Goal: Task Accomplishment & Management: Manage account settings

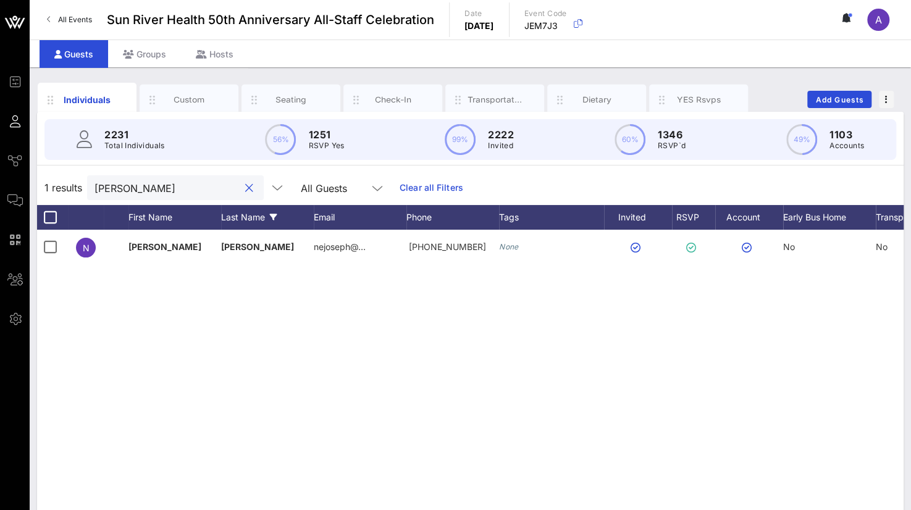
scroll to position [0, 96]
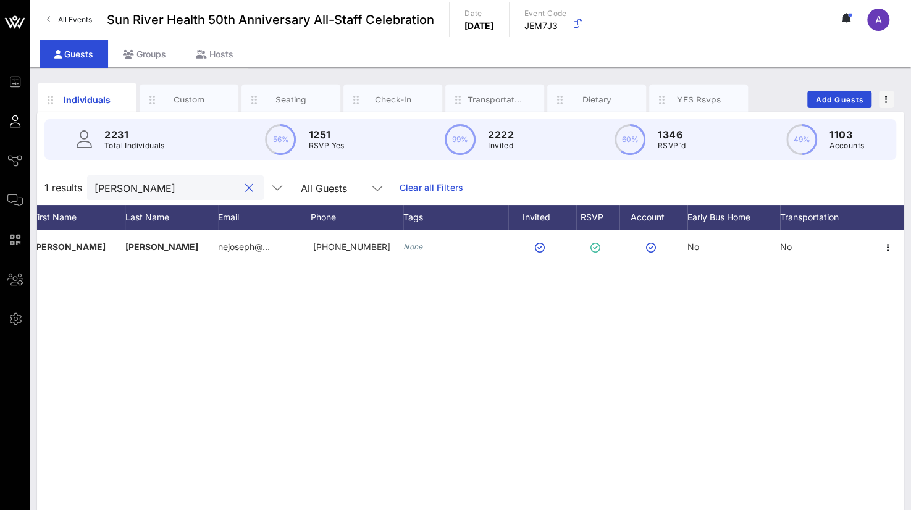
drag, startPoint x: 134, startPoint y: 193, endPoint x: 42, endPoint y: 186, distance: 92.4
click at [43, 187] on div "1 results [PERSON_NAME] All Guests Clear all Filters" at bounding box center [470, 188] width 867 height 35
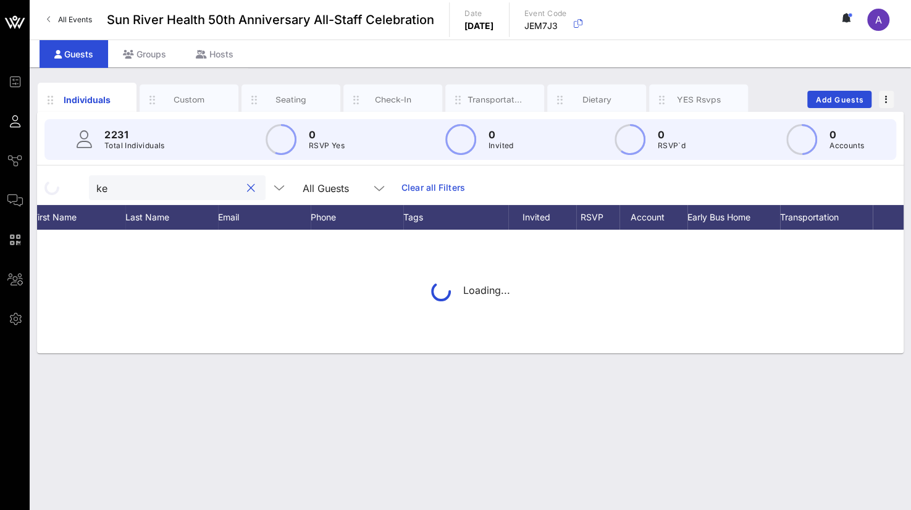
type input "k"
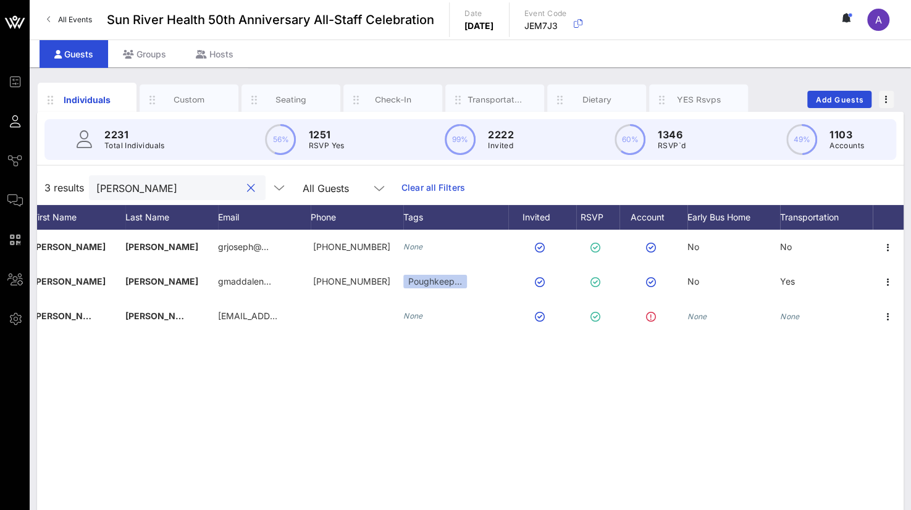
drag, startPoint x: 140, startPoint y: 184, endPoint x: -2, endPoint y: 200, distance: 143.5
click at [0, 200] on html "Event Builder Guests Journeys Comms QR Scanner Team Settings Sun River Health 5…" at bounding box center [455, 255] width 911 height 510
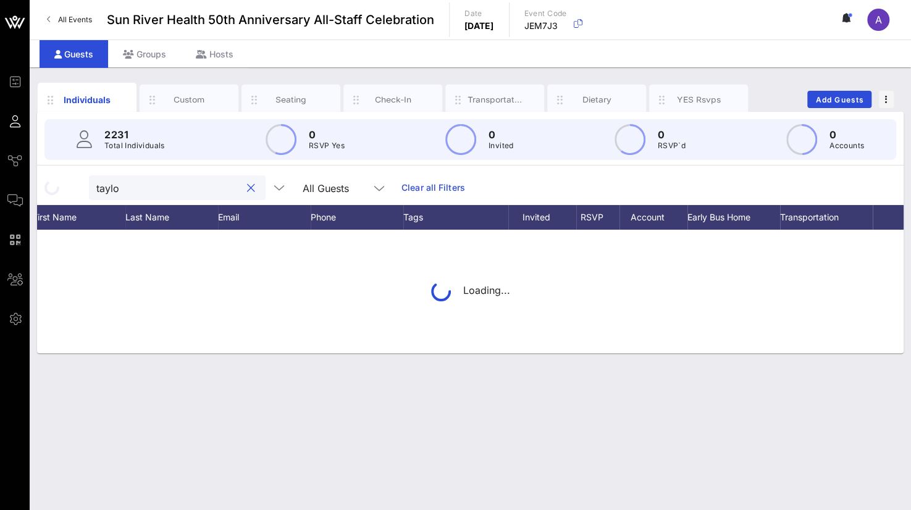
type input "[PERSON_NAME]"
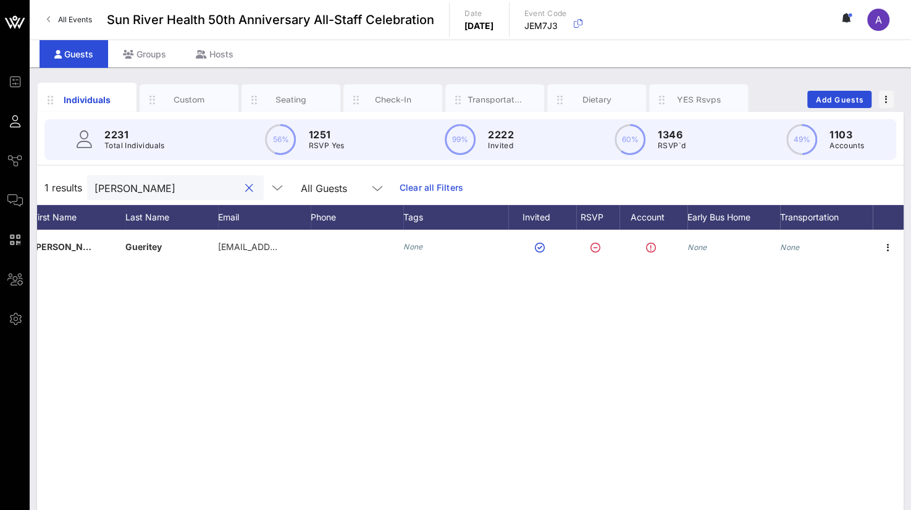
click at [245, 191] on button "clear icon" at bounding box center [249, 188] width 8 height 12
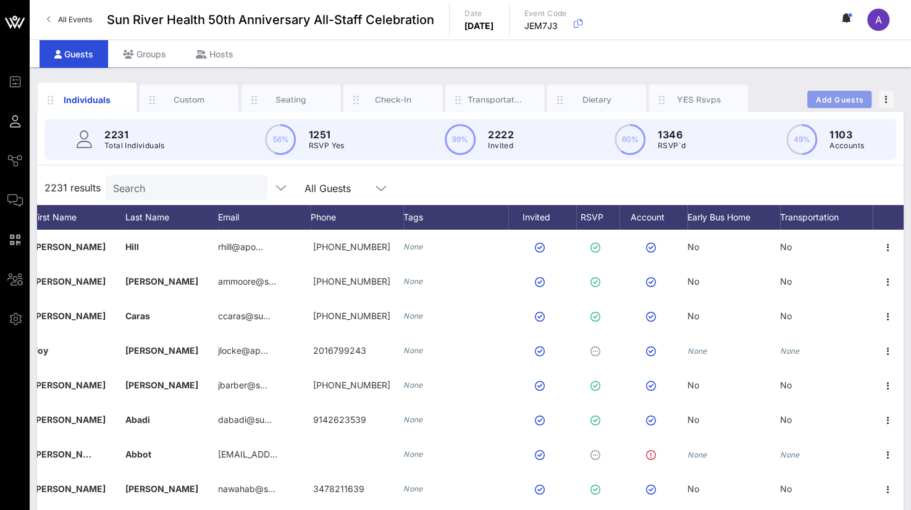
click at [843, 96] on span "Add Guests" at bounding box center [840, 99] width 49 height 9
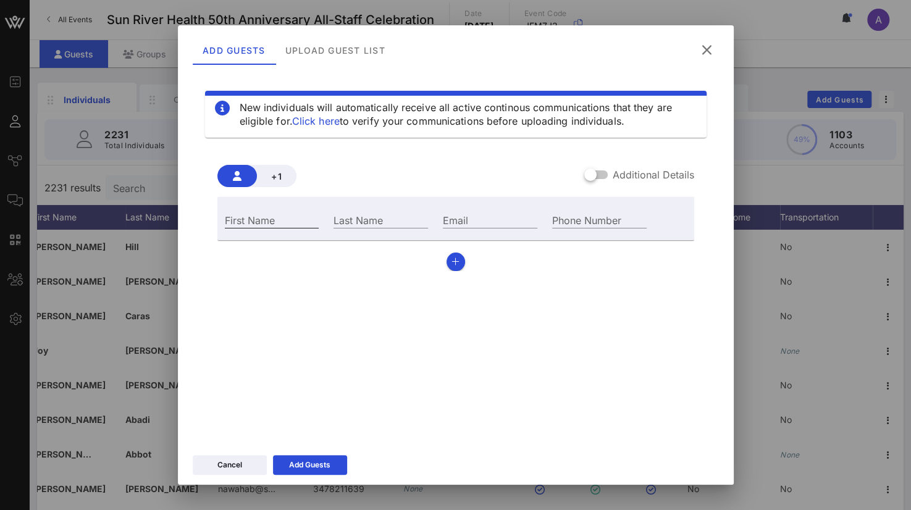
click at [253, 216] on div "First Name" at bounding box center [272, 220] width 95 height 16
type input "Kevia"
type input "[PERSON_NAME]"
click at [463, 219] on input "Email" at bounding box center [490, 220] width 95 height 16
paste input "[EMAIL_ADDRESS][DOMAIN_NAME]"
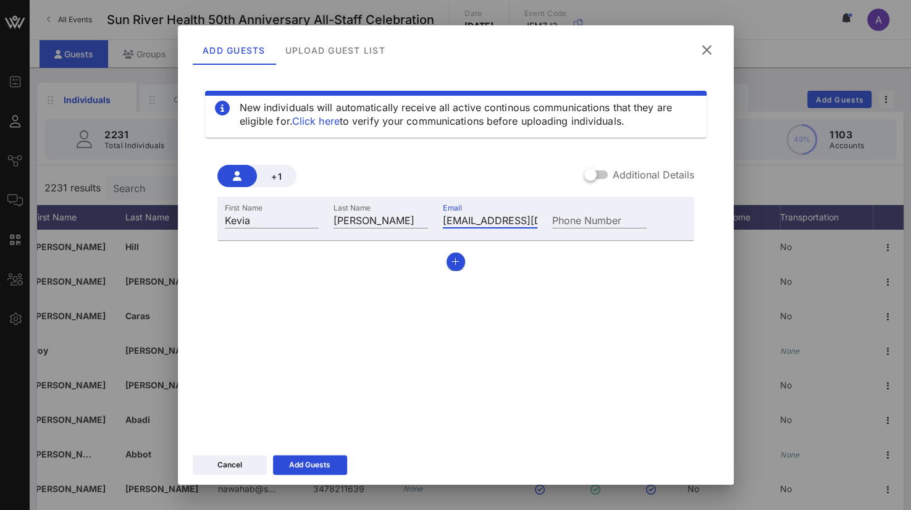
scroll to position [0, 10]
type input "[EMAIL_ADDRESS][DOMAIN_NAME]"
click at [318, 465] on div "Add Guests" at bounding box center [309, 465] width 41 height 12
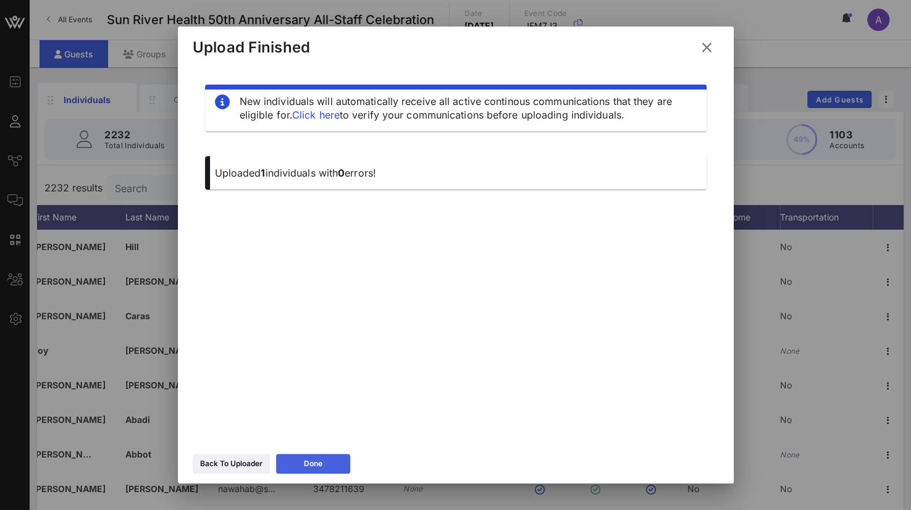
drag, startPoint x: 330, startPoint y: 465, endPoint x: 135, endPoint y: 249, distance: 290.9
click at [329, 465] on button "Done" at bounding box center [313, 464] width 74 height 20
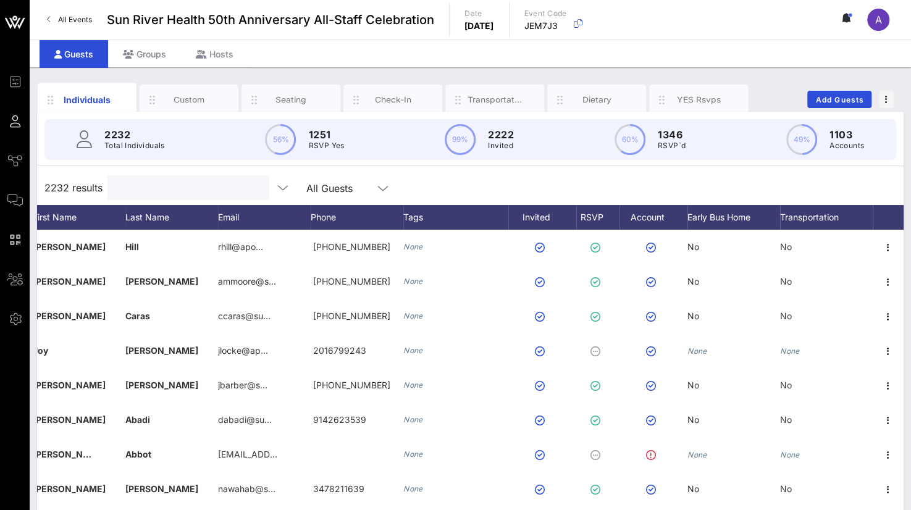
click at [138, 185] on input "text" at bounding box center [187, 188] width 145 height 16
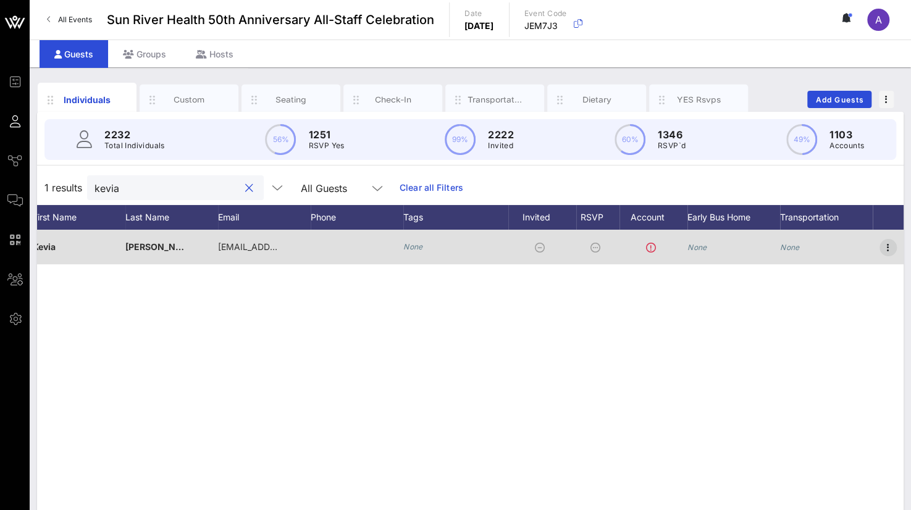
type input "kevia"
click at [887, 247] on icon "button" at bounding box center [888, 247] width 15 height 15
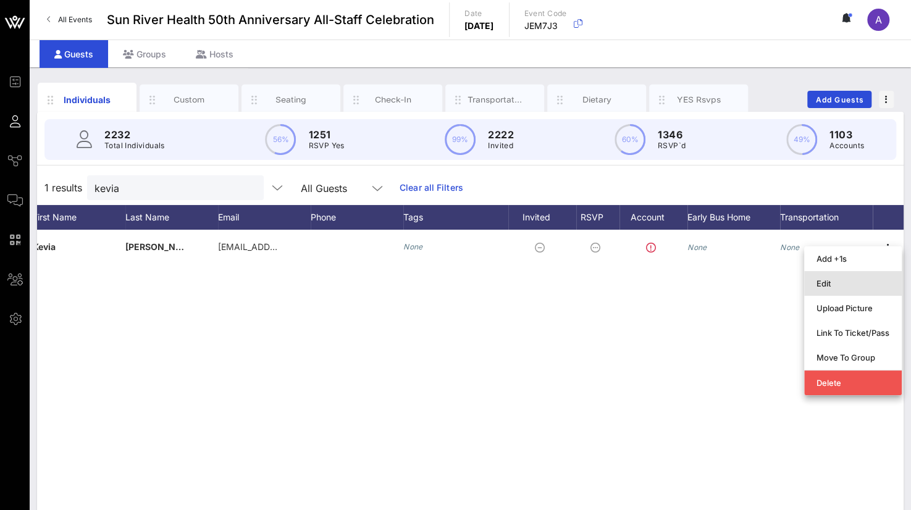
click at [827, 277] on div "Edit" at bounding box center [853, 284] width 73 height 20
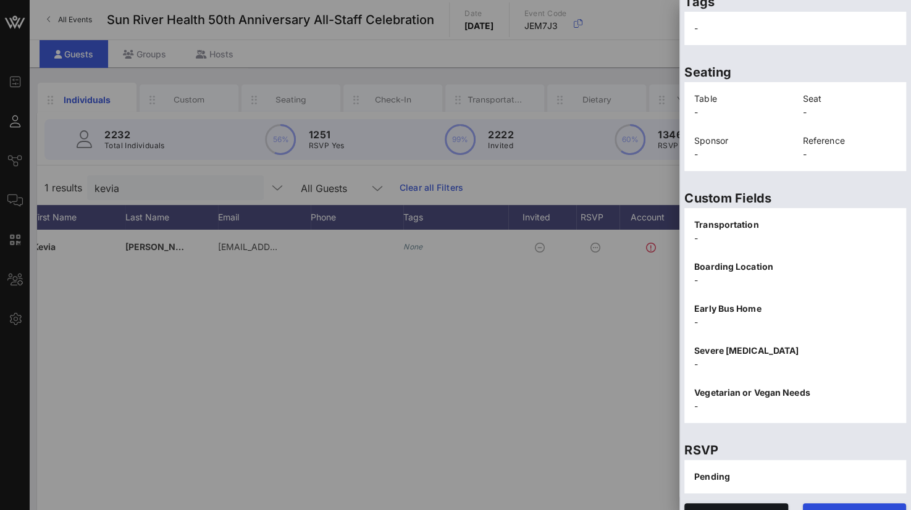
scroll to position [255, 0]
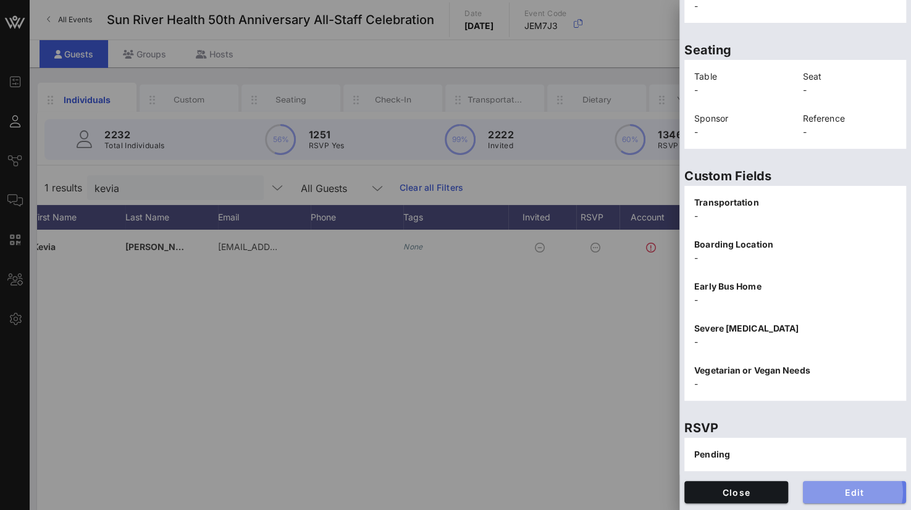
click at [814, 494] on span "Edit" at bounding box center [855, 492] width 84 height 11
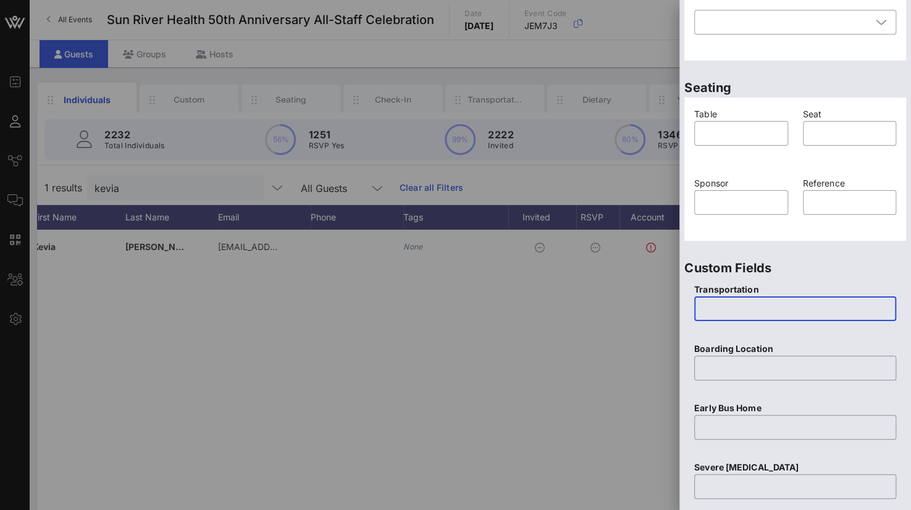
click at [720, 310] on input "text" at bounding box center [795, 309] width 187 height 20
type input "None"
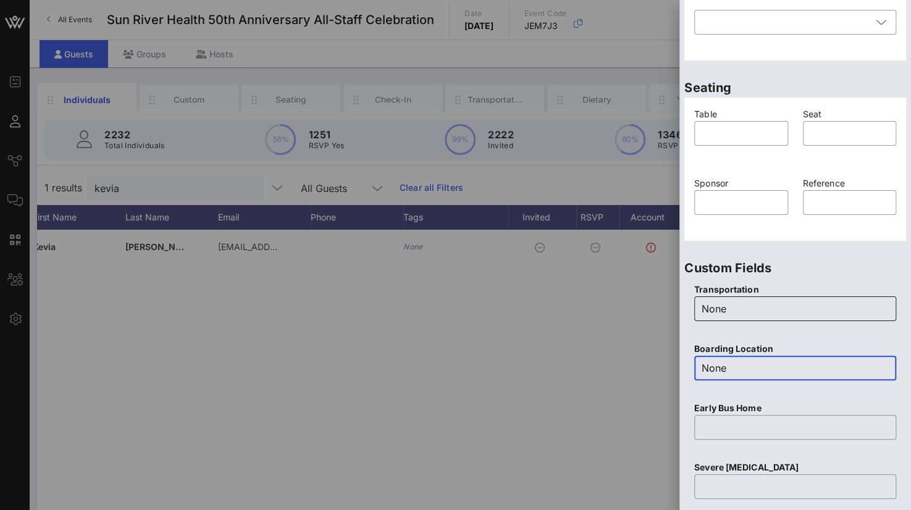
type input "None"
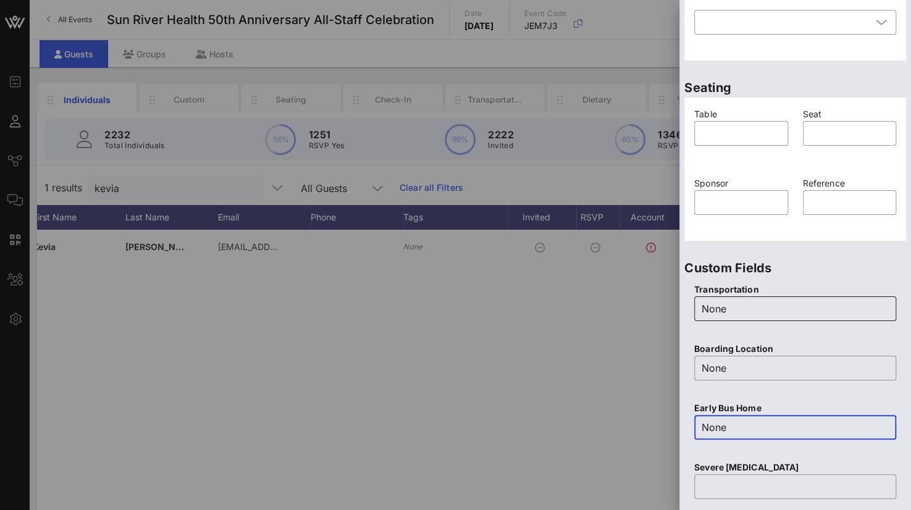
type input "None"
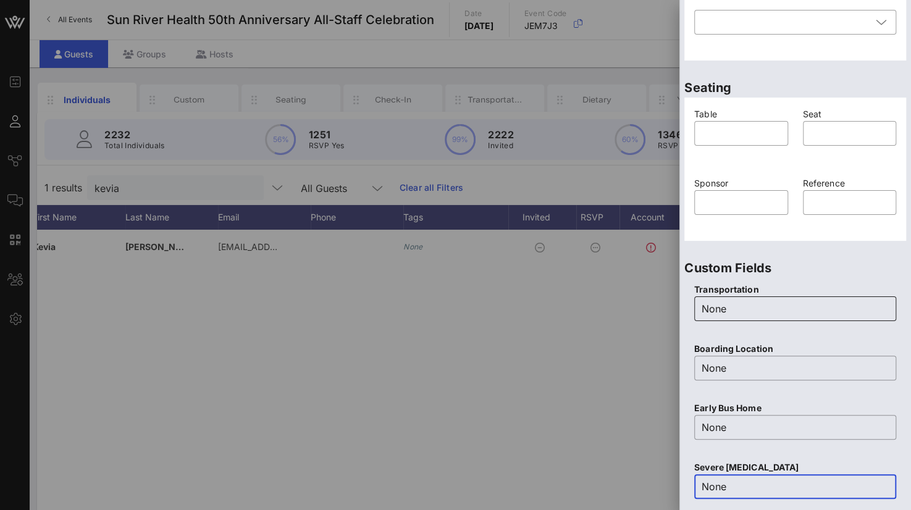
type input "None"
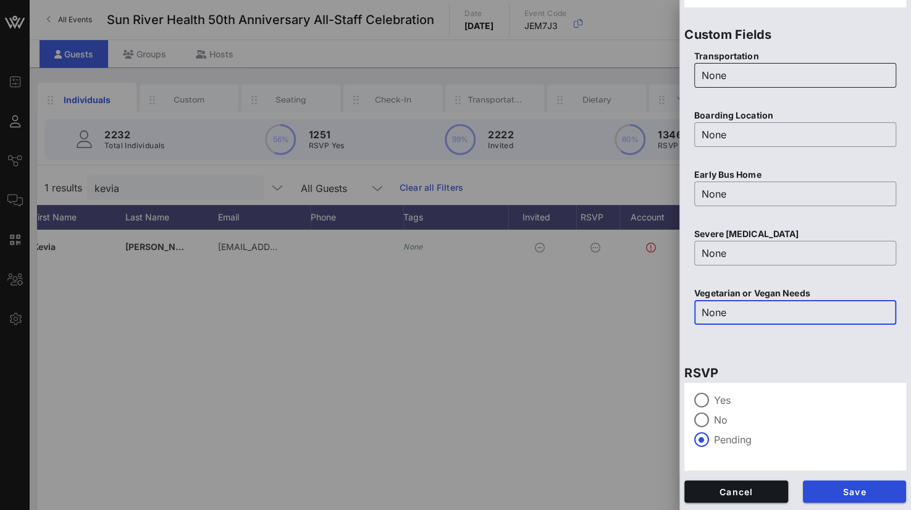
type input "None"
click at [712, 397] on div at bounding box center [701, 400] width 21 height 21
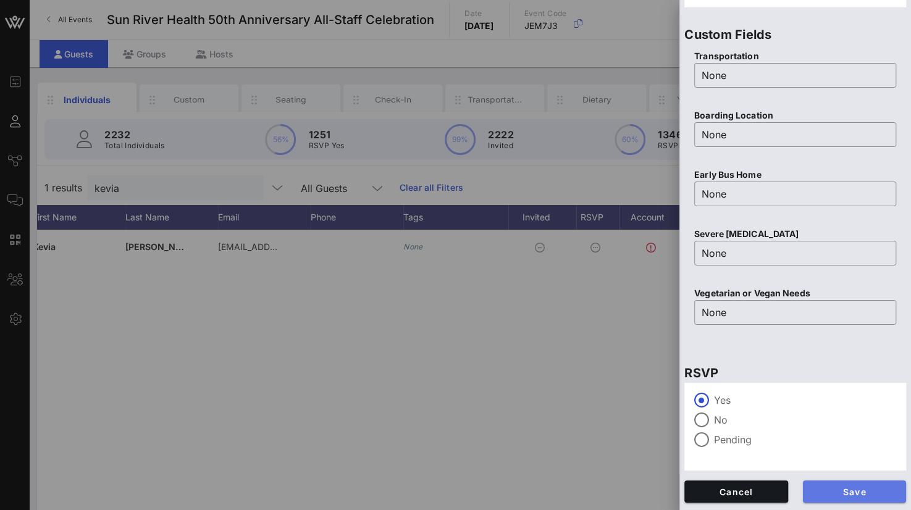
click at [849, 493] on span "Save" at bounding box center [855, 492] width 84 height 11
